Goal: Navigation & Orientation: Find specific page/section

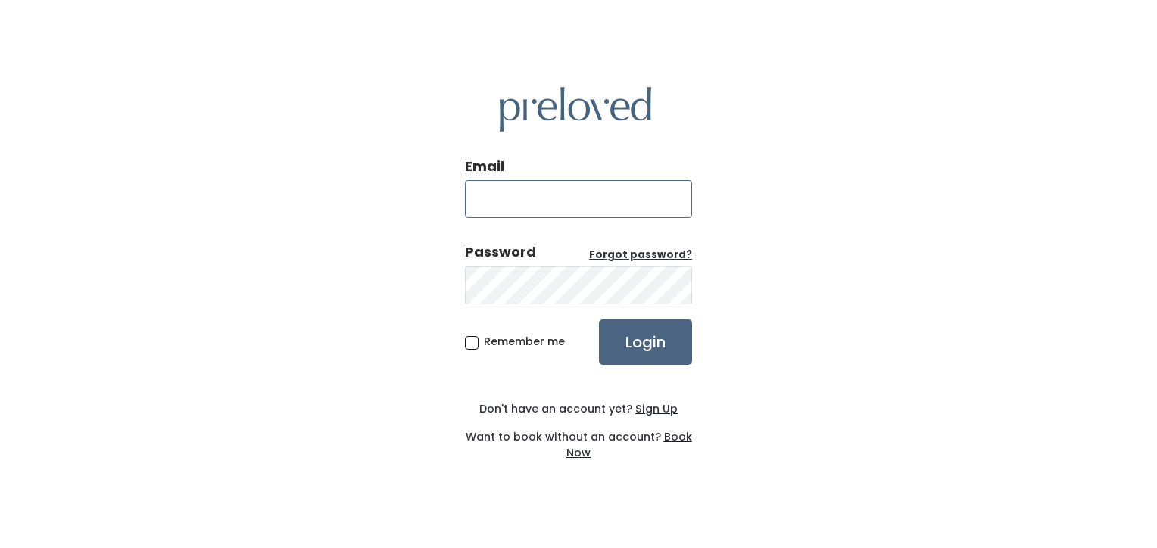
type input "[EMAIL_ADDRESS][DOMAIN_NAME]"
click at [621, 345] on input "Login" at bounding box center [645, 342] width 93 height 45
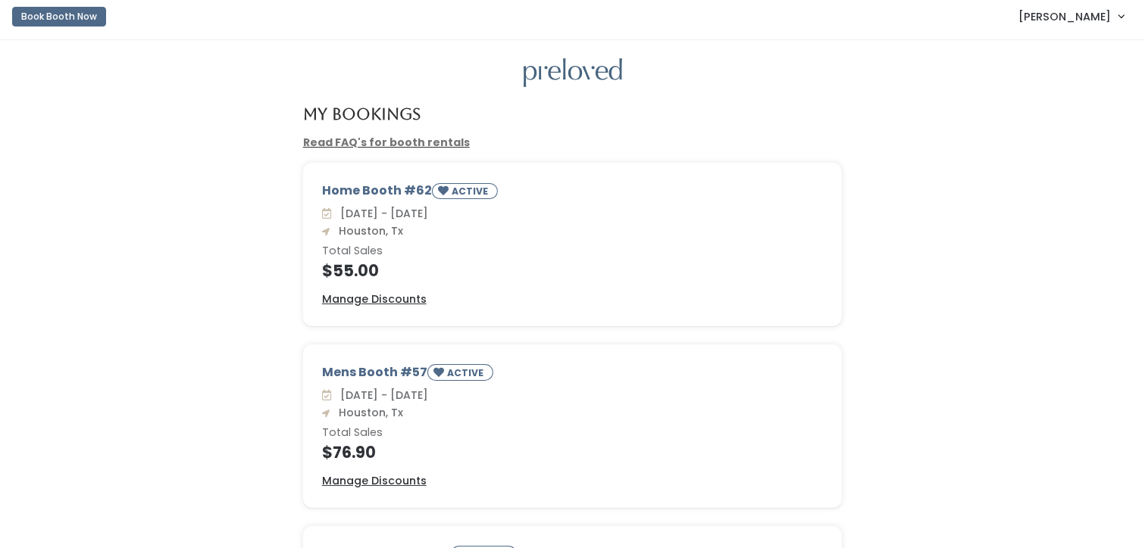
scroll to position [8, 0]
click at [596, 138] on div "Read FAQ's for booth rentals" at bounding box center [573, 141] width 558 height 16
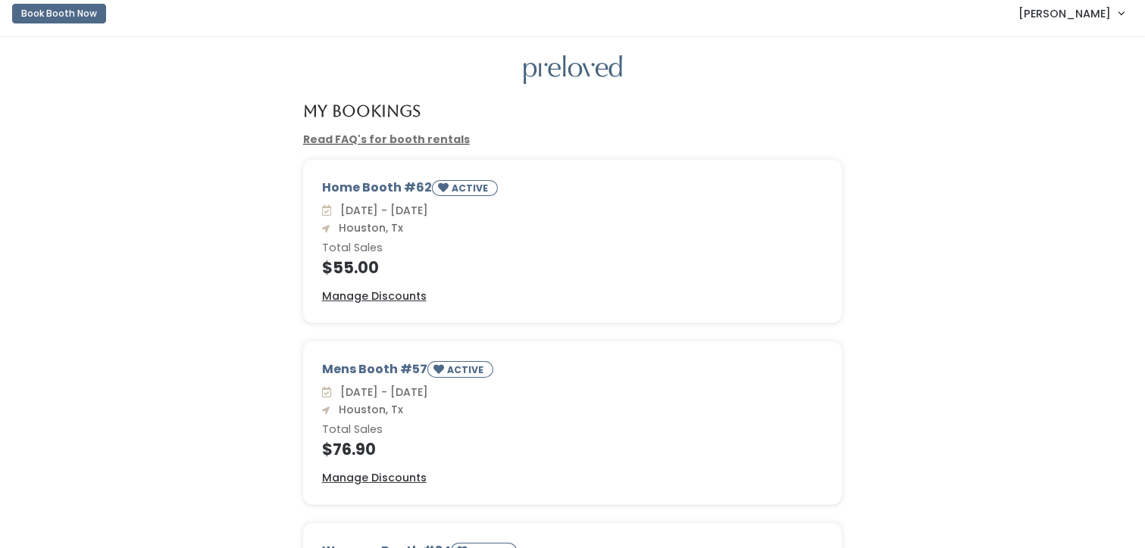
scroll to position [0, 0]
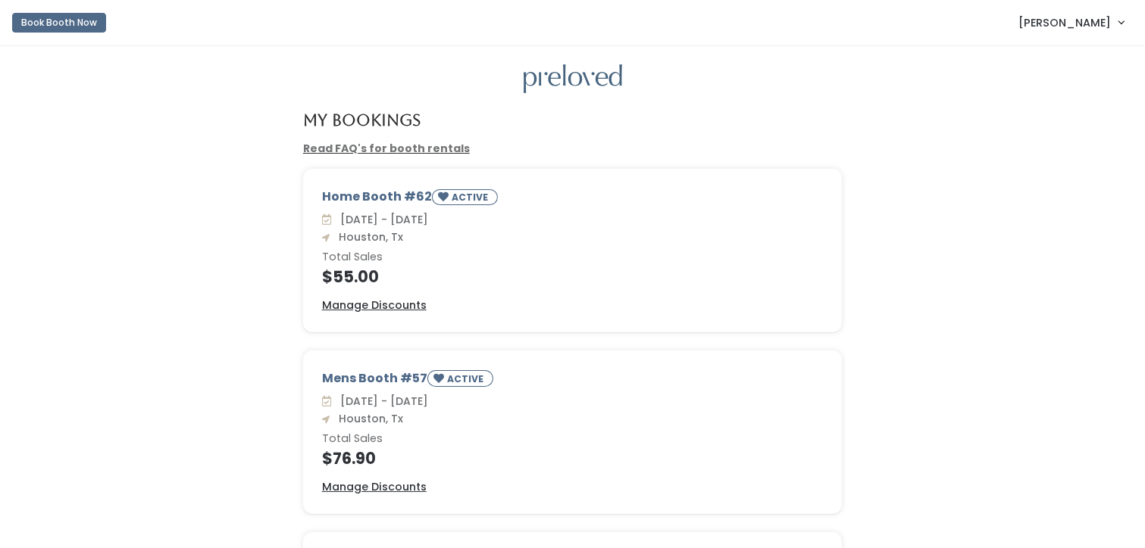
scroll to position [2, 0]
click at [1120, 18] on link "Constance Thomas" at bounding box center [1071, 21] width 136 height 33
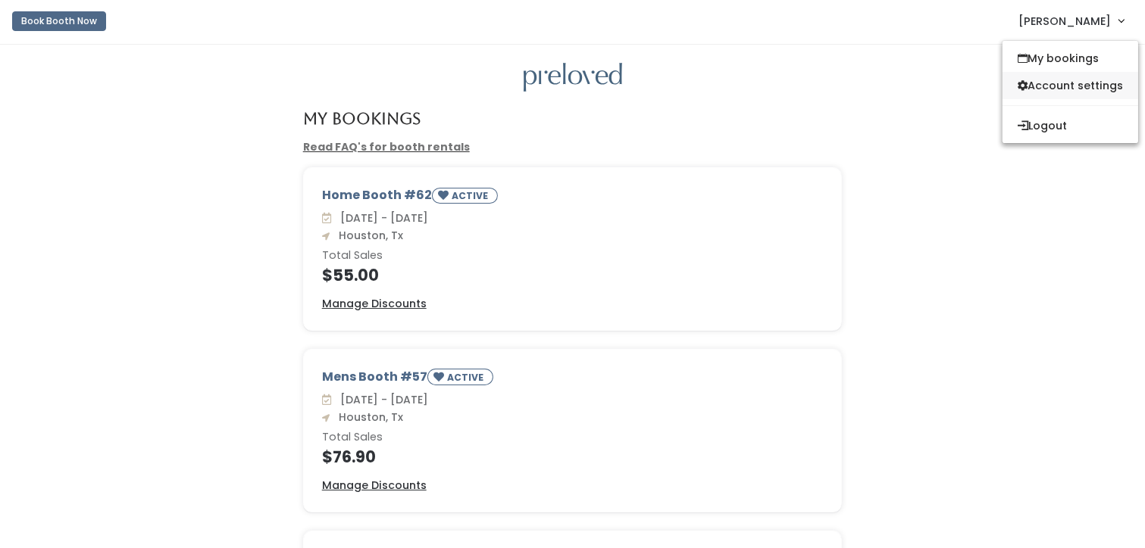
click at [1043, 83] on link "Account settings" at bounding box center [1070, 85] width 136 height 27
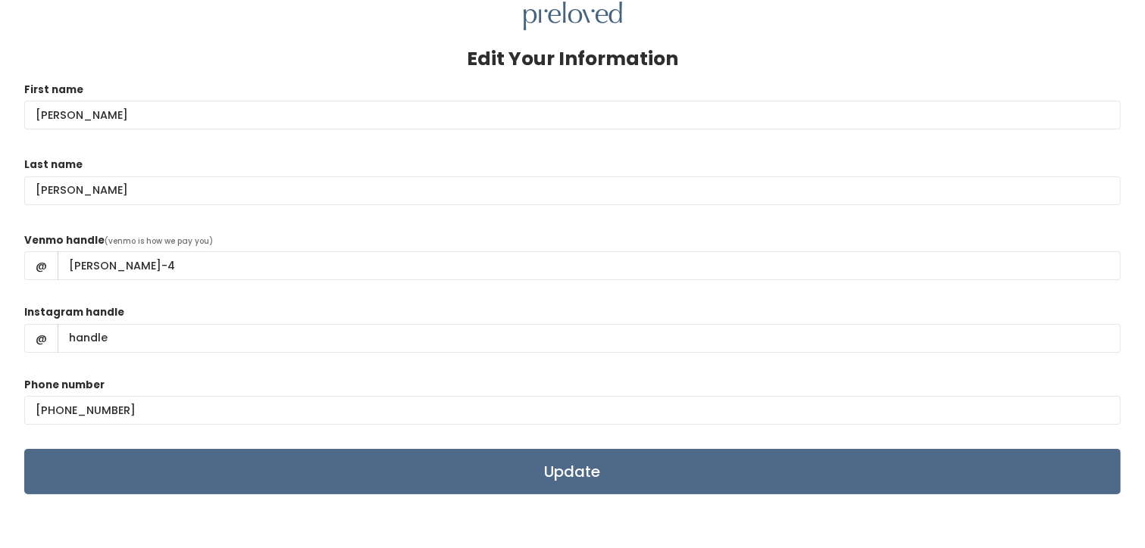
scroll to position [61, 0]
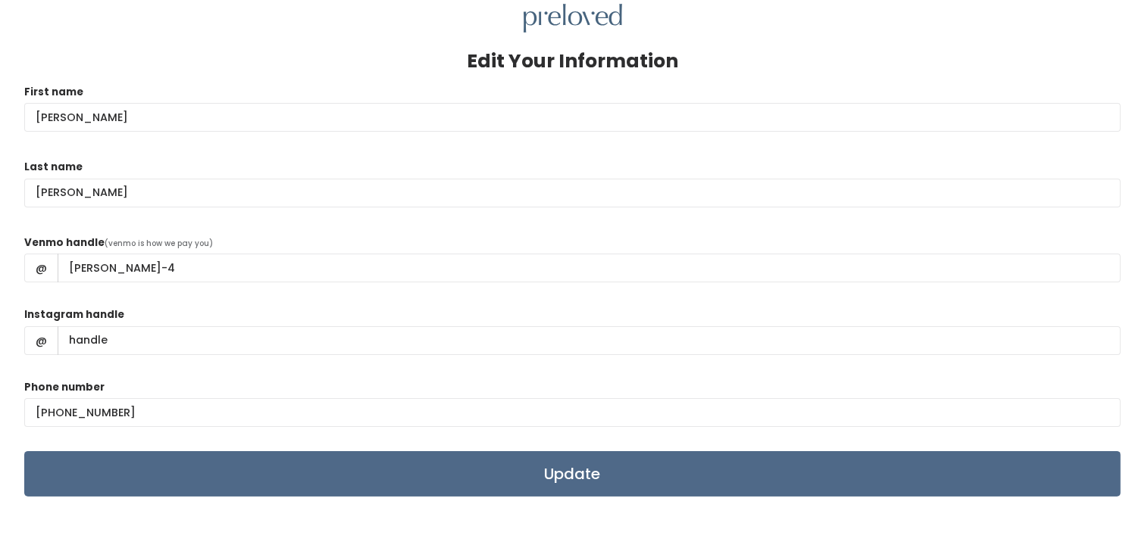
click at [1043, 84] on div "First name constance" at bounding box center [572, 116] width 1096 height 64
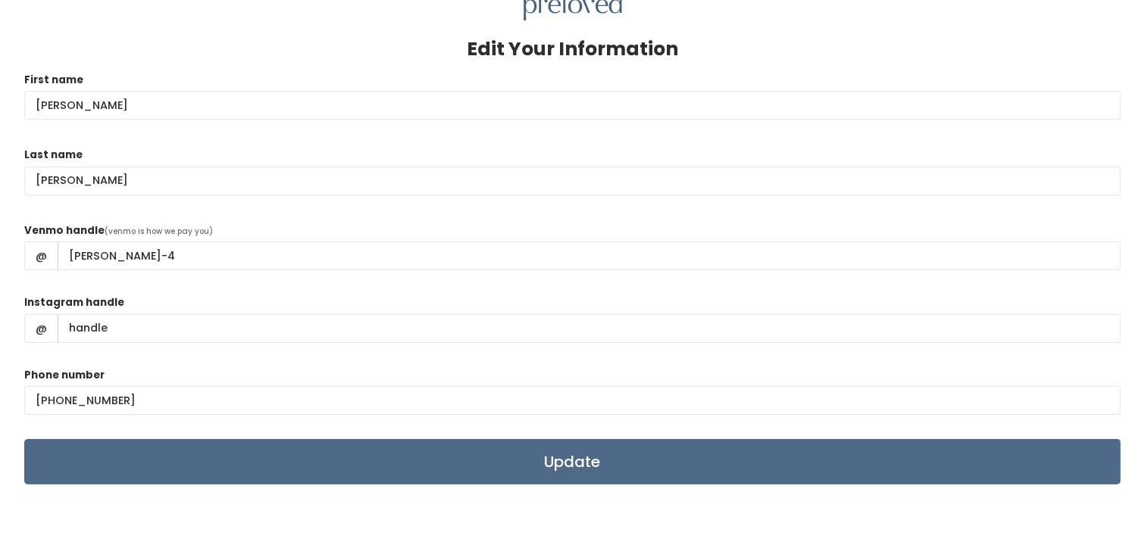
scroll to position [0, 0]
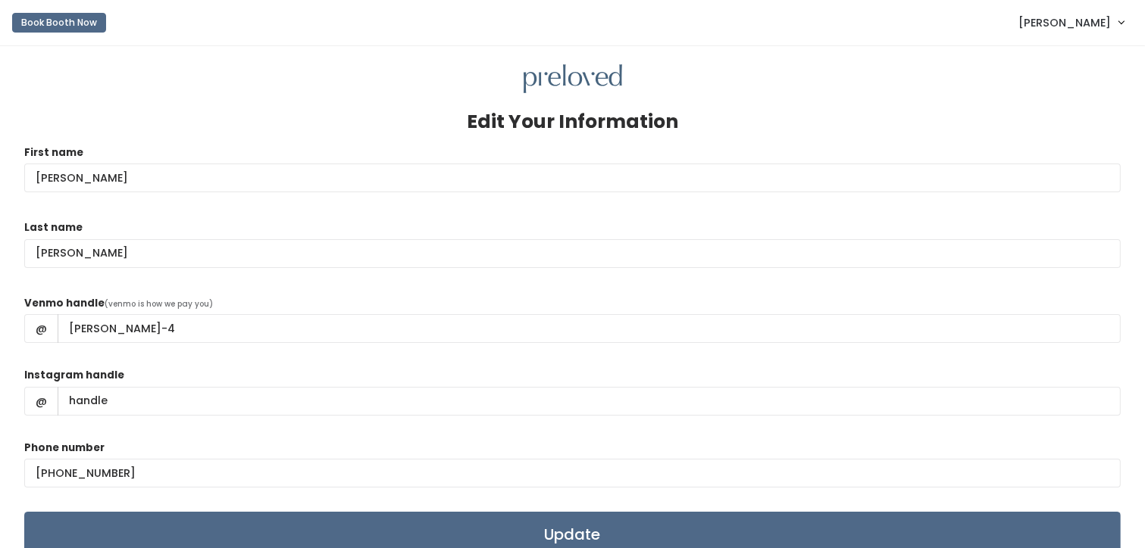
click at [329, 107] on div "Edit Your Information First name constance Last name thomas Venmo handle (venmo…" at bounding box center [572, 367] width 1096 height 548
click at [1115, 23] on link "Constance Thomas" at bounding box center [1071, 22] width 136 height 33
click at [1029, 24] on span "Constance Thomas" at bounding box center [1064, 22] width 92 height 17
click at [1032, 70] on link "My bookings" at bounding box center [1070, 59] width 136 height 27
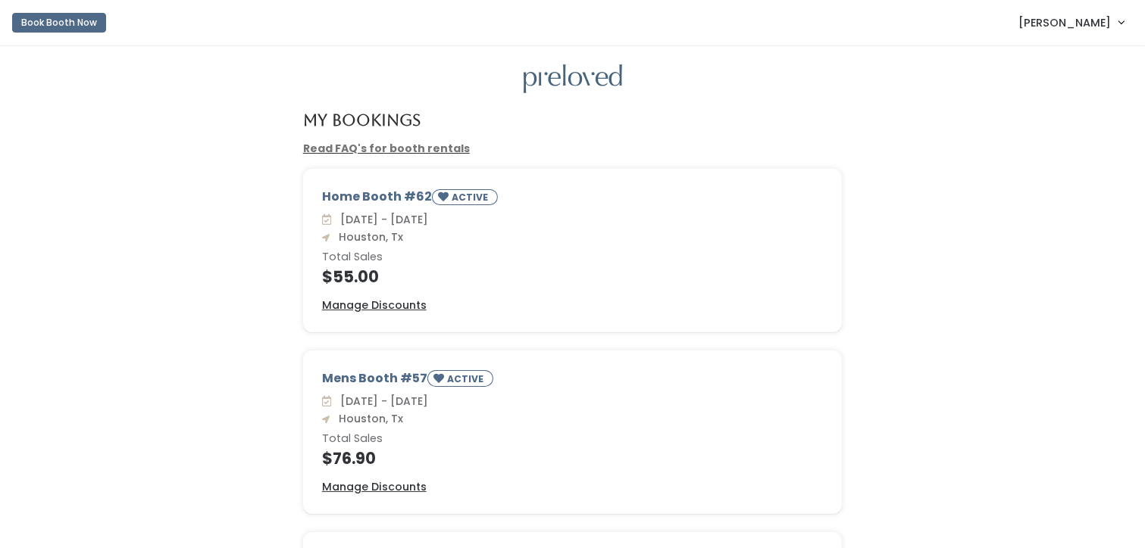
click at [369, 146] on link "Read FAQ's for booth rentals" at bounding box center [386, 148] width 167 height 15
